Goal: Navigation & Orientation: Find specific page/section

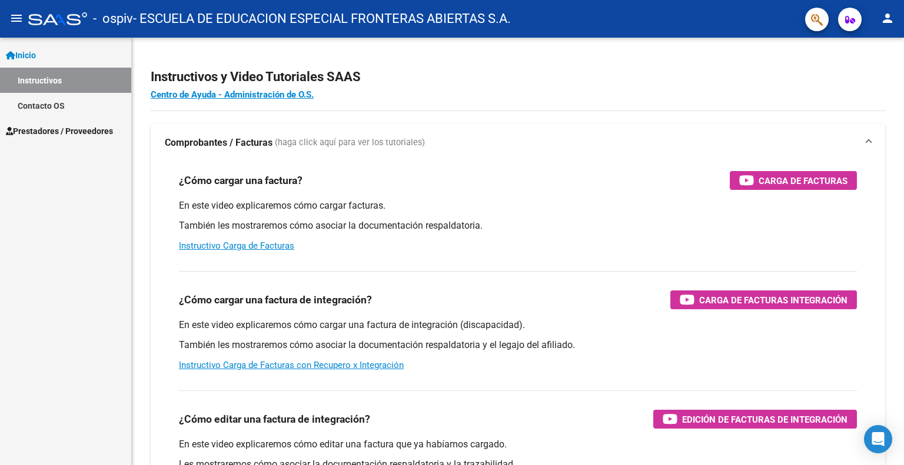
click at [34, 80] on link "Instructivos" at bounding box center [65, 80] width 131 height 25
click at [39, 130] on span "Prestadores / Proveedores" at bounding box center [59, 131] width 107 height 13
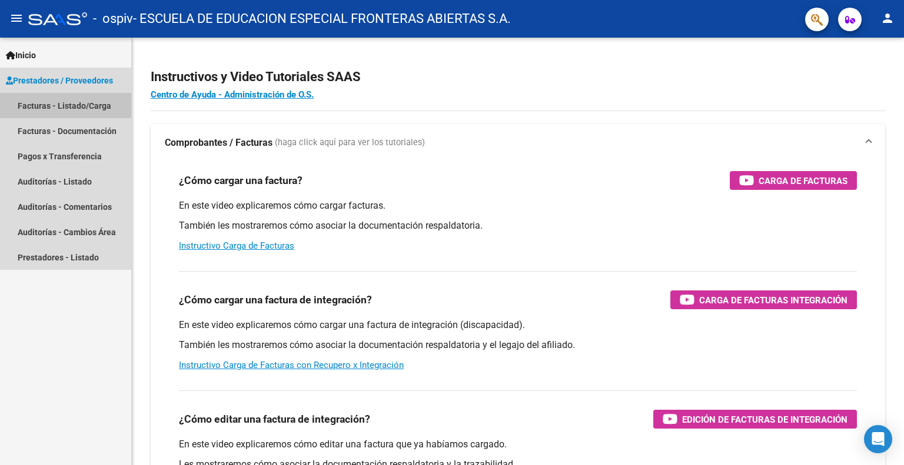
click at [35, 106] on link "Facturas - Listado/Carga" at bounding box center [65, 105] width 131 height 25
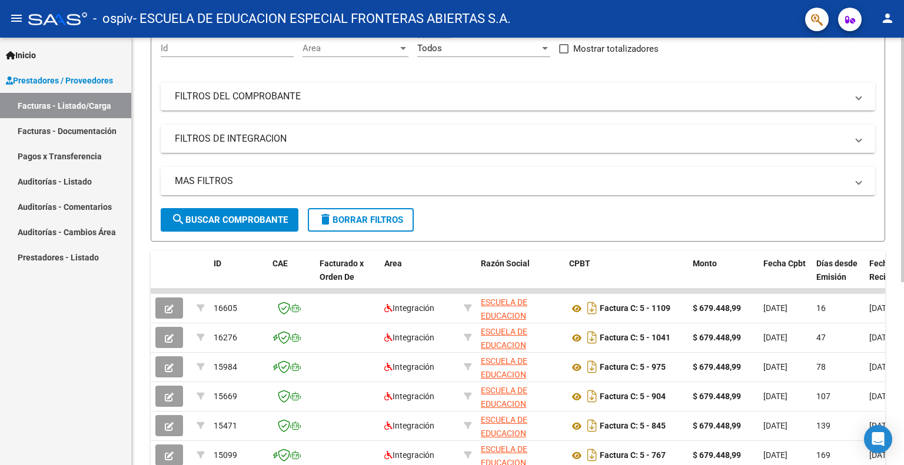
scroll to position [176, 0]
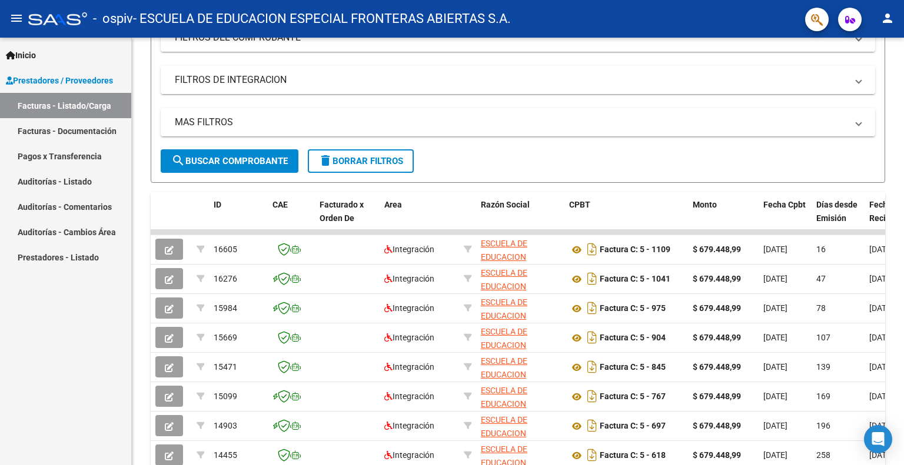
click at [34, 159] on link "Pagos x Transferencia" at bounding box center [65, 156] width 131 height 25
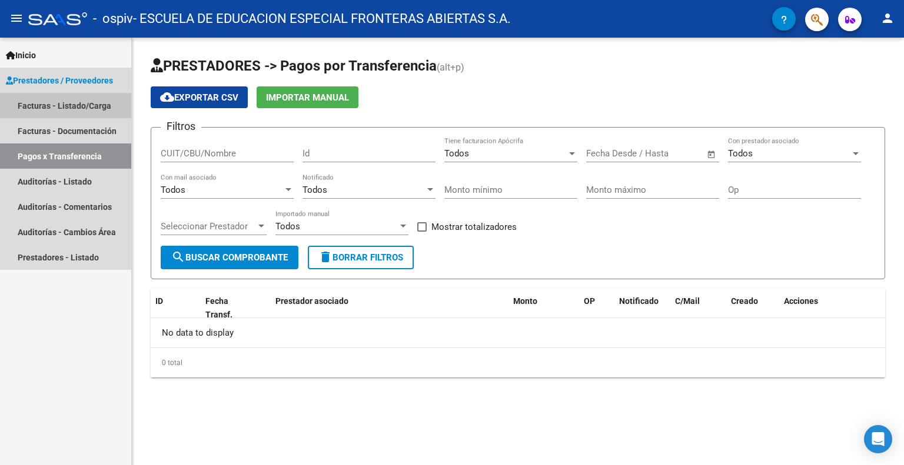
click at [39, 105] on link "Facturas - Listado/Carga" at bounding box center [65, 105] width 131 height 25
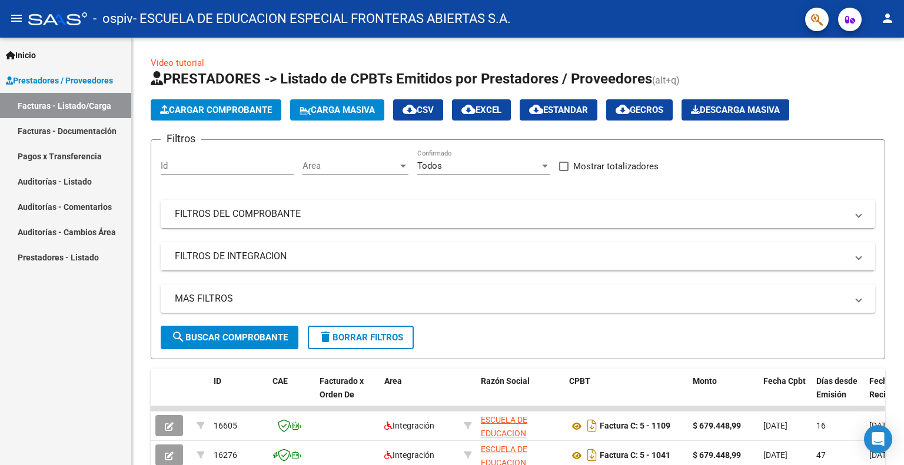
click at [29, 55] on span "Inicio" at bounding box center [21, 55] width 30 height 13
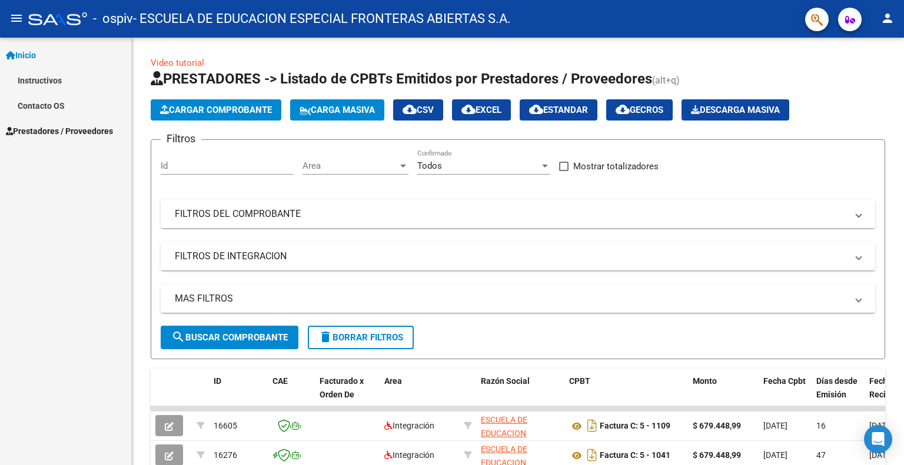
click at [27, 104] on link "Contacto OS" at bounding box center [65, 105] width 131 height 25
